Goal: Task Accomplishment & Management: Use online tool/utility

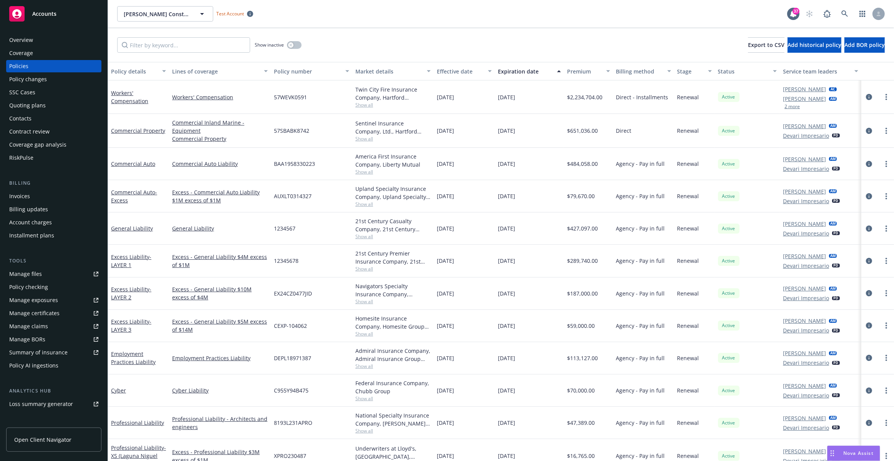
click at [59, 284] on div "Policy checking" at bounding box center [53, 287] width 89 height 12
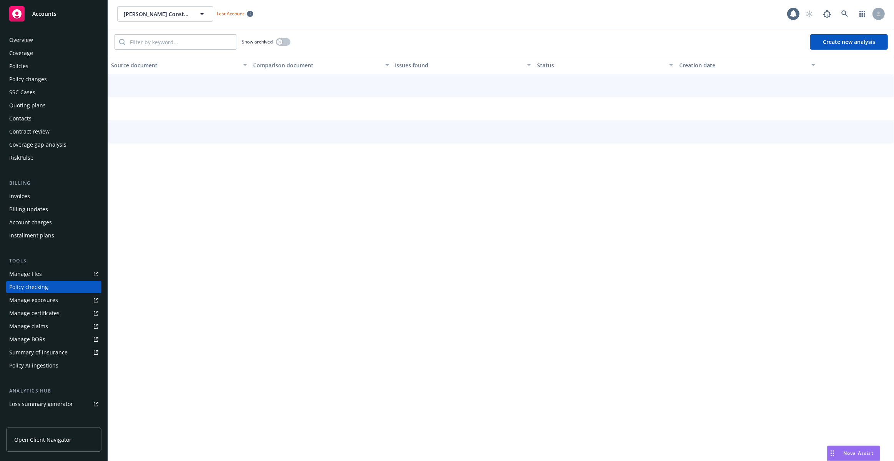
scroll to position [44, 0]
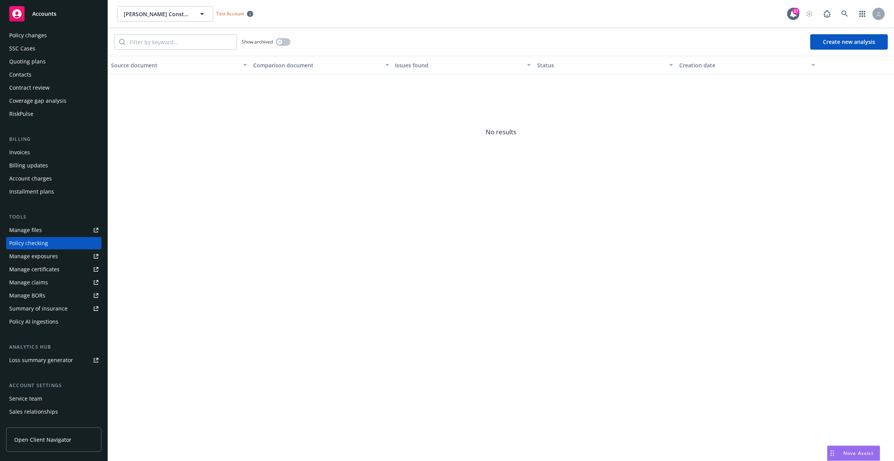
click at [841, 46] on button "Create new analysis" at bounding box center [850, 41] width 78 height 15
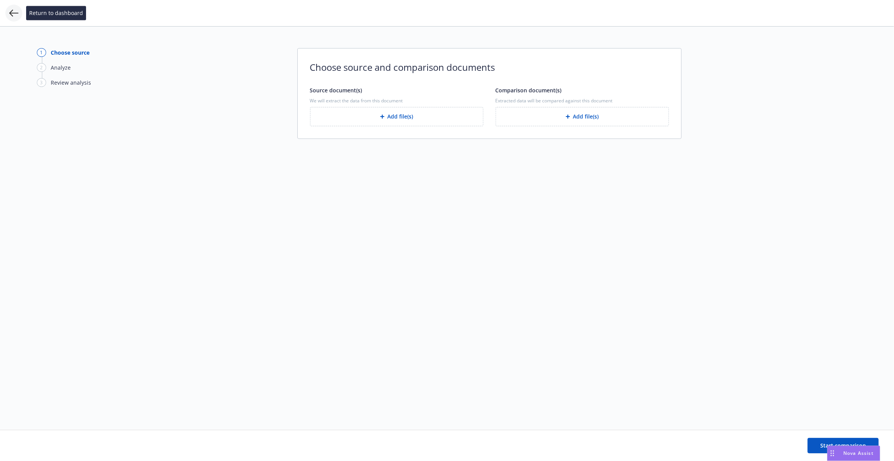
click at [11, 13] on icon at bounding box center [13, 13] width 9 height 7
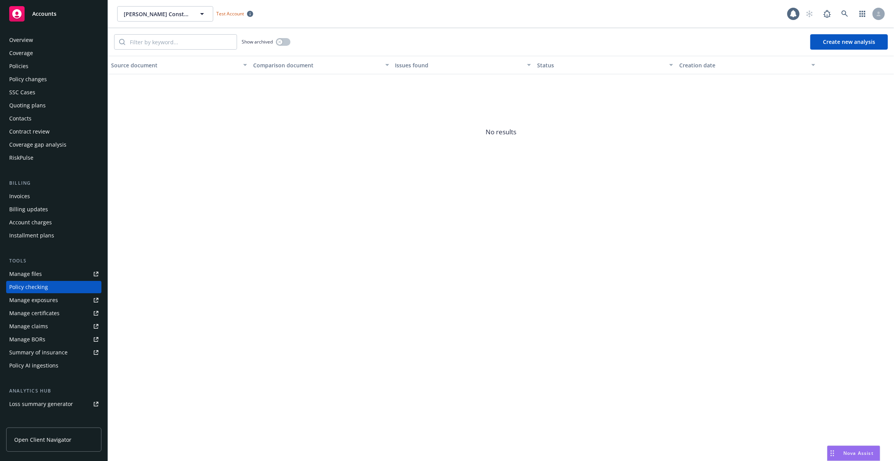
scroll to position [44, 0]
